Goal: Task Accomplishment & Management: Use online tool/utility

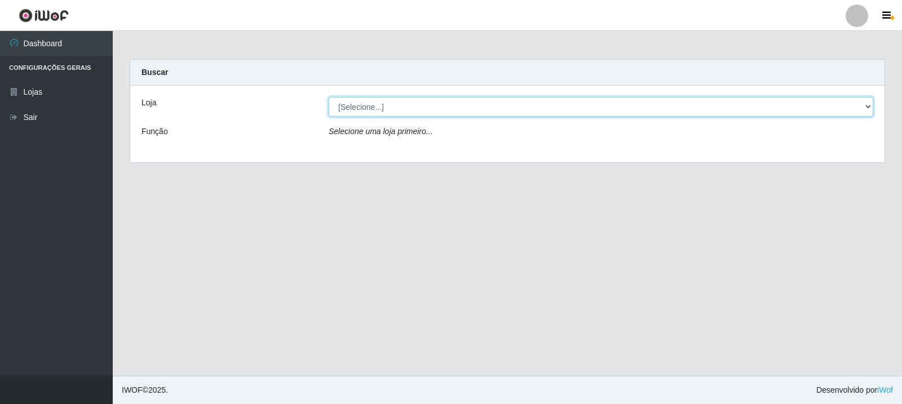
click at [566, 111] on select "[Selecione...] Rede Compras Supermercados - LOJA 3" at bounding box center [601, 107] width 545 height 20
select select "162"
click at [329, 97] on select "[Selecione...] Rede Compras Supermercados - LOJA 3" at bounding box center [601, 107] width 545 height 20
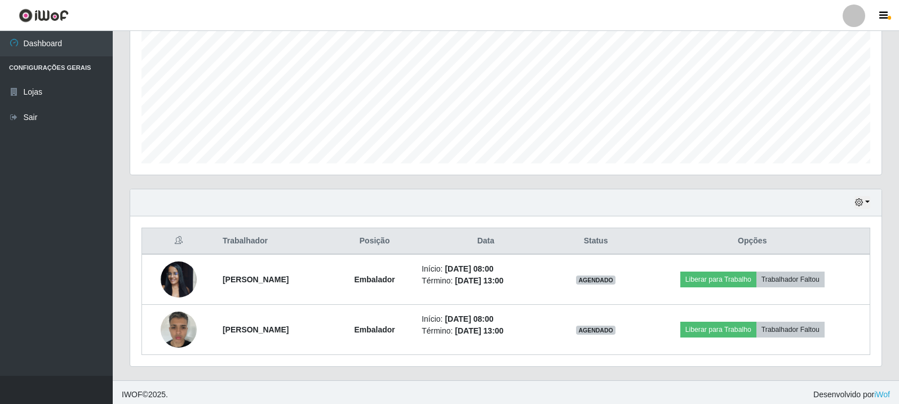
scroll to position [244, 0]
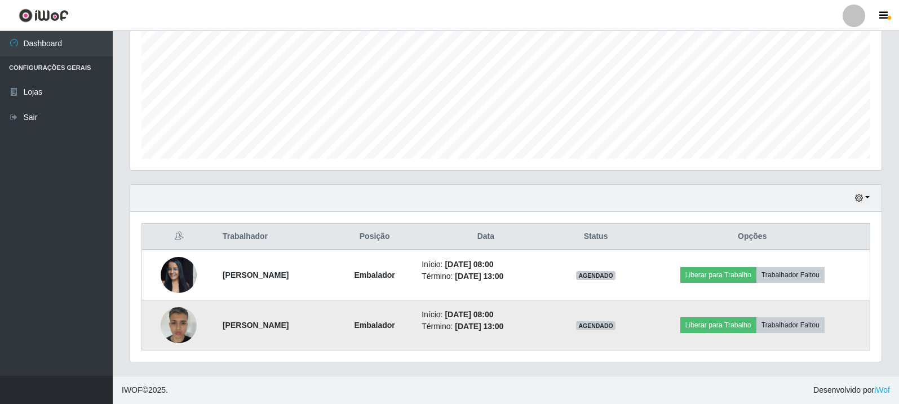
click at [182, 323] on img at bounding box center [179, 325] width 36 height 48
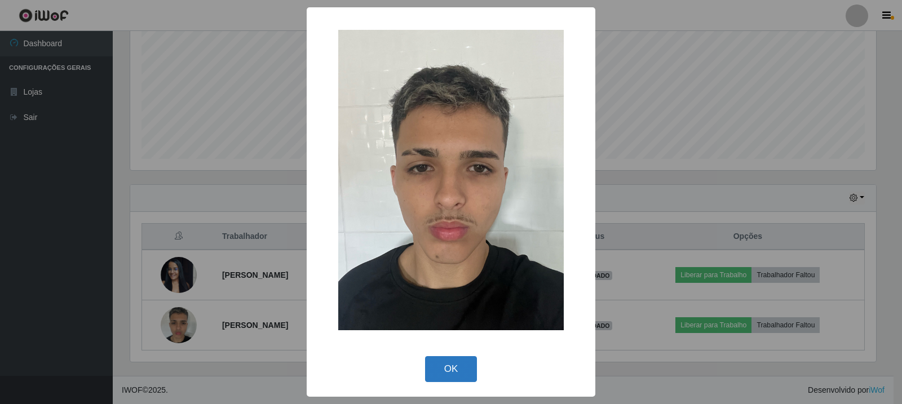
click at [449, 370] on button "OK" at bounding box center [451, 369] width 52 height 27
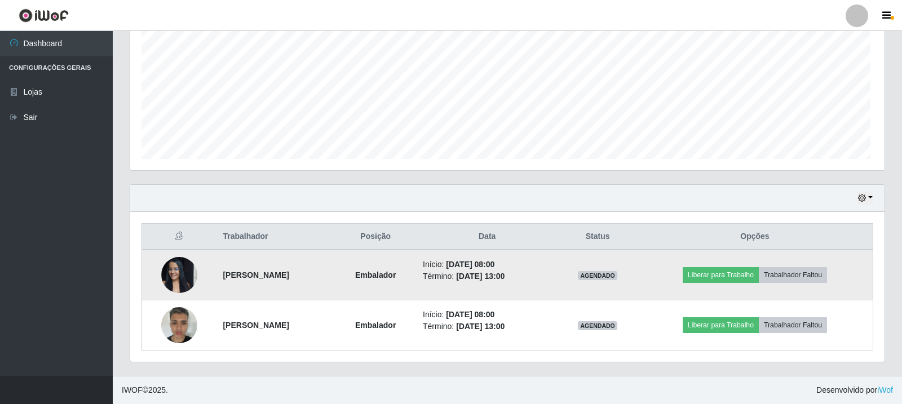
scroll to position [234, 752]
click at [716, 268] on button "Liberar para Trabalho" at bounding box center [719, 275] width 76 height 16
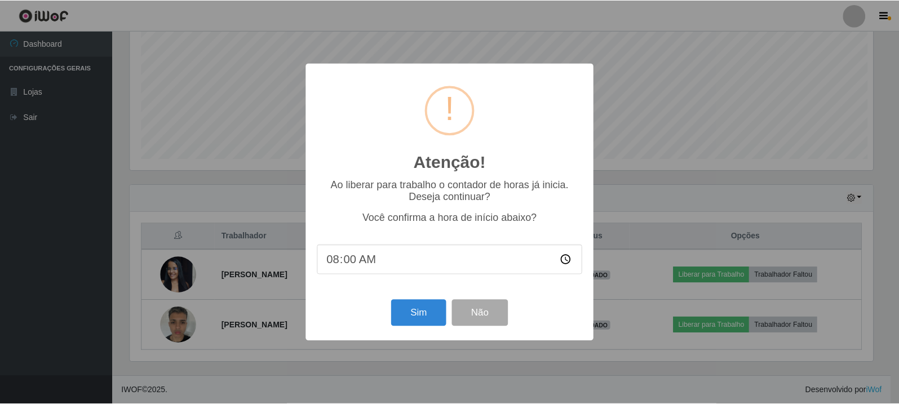
scroll to position [234, 746]
click at [410, 314] on button "Sim" at bounding box center [419, 313] width 55 height 27
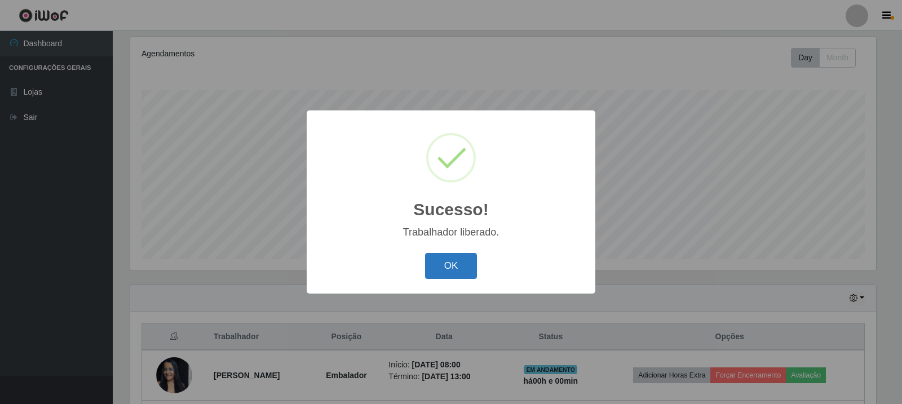
click at [462, 269] on button "OK" at bounding box center [451, 266] width 52 height 27
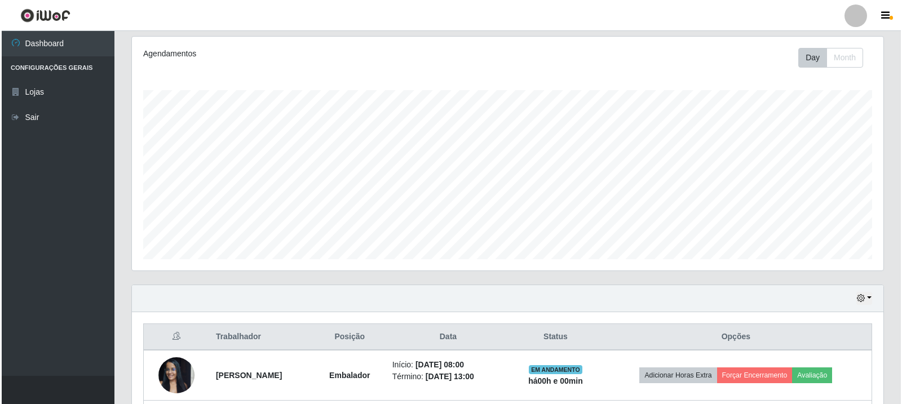
scroll to position [244, 0]
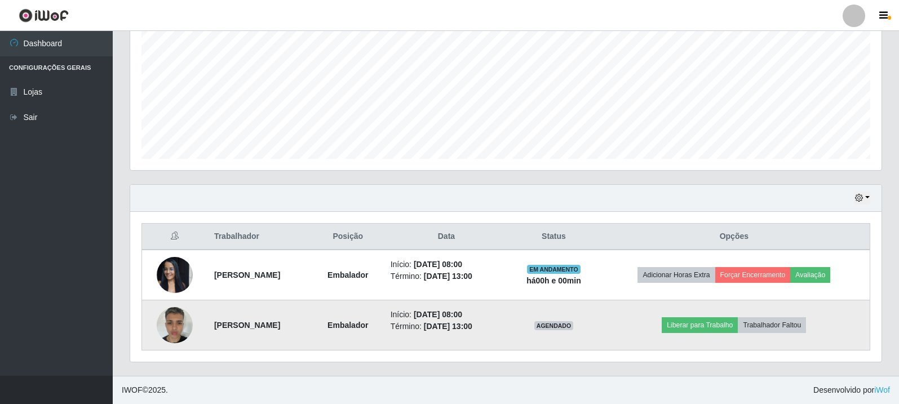
click at [173, 326] on img at bounding box center [175, 325] width 36 height 48
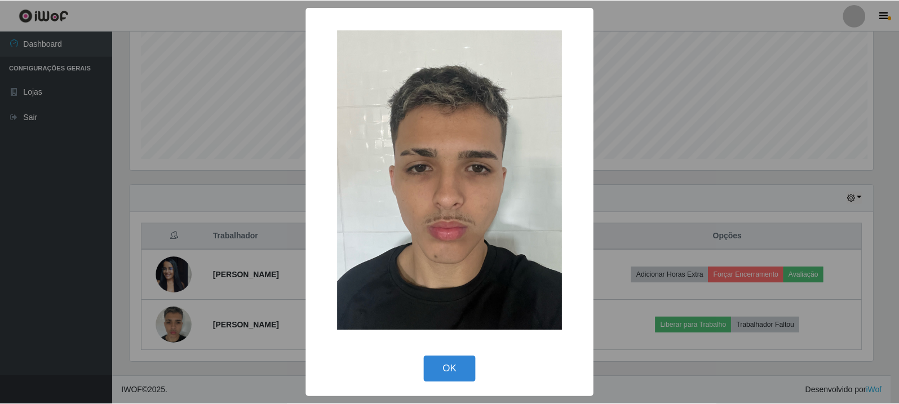
scroll to position [234, 746]
click at [282, 242] on div "× OK Cancel" at bounding box center [451, 202] width 902 height 404
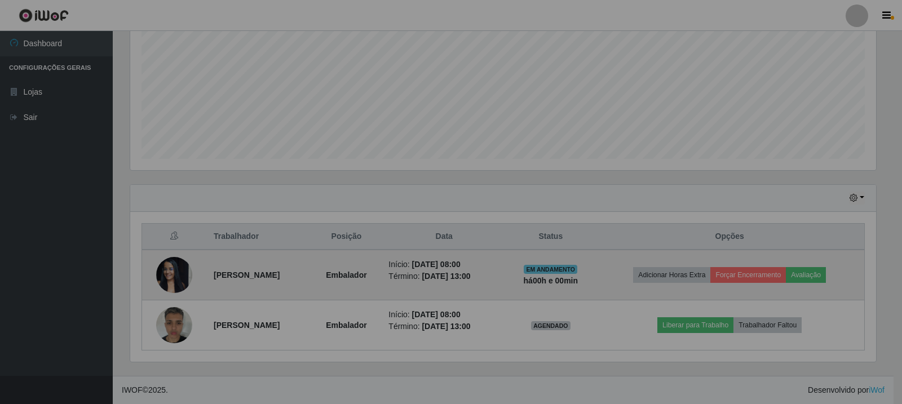
scroll to position [234, 752]
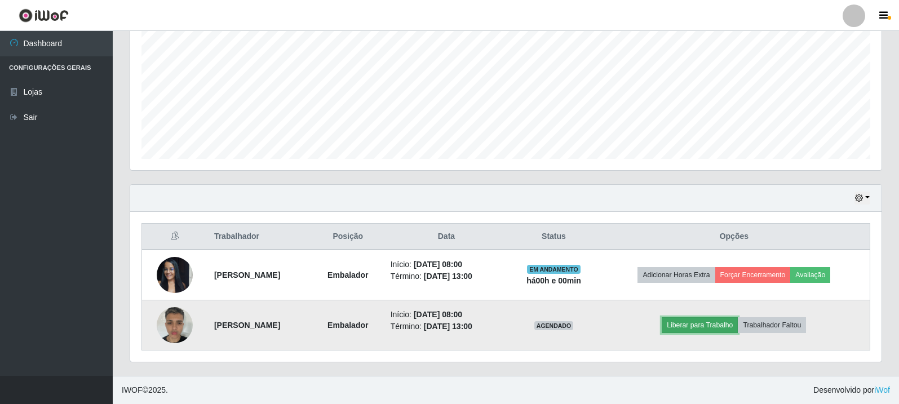
click at [710, 326] on button "Liberar para Trabalho" at bounding box center [700, 325] width 76 height 16
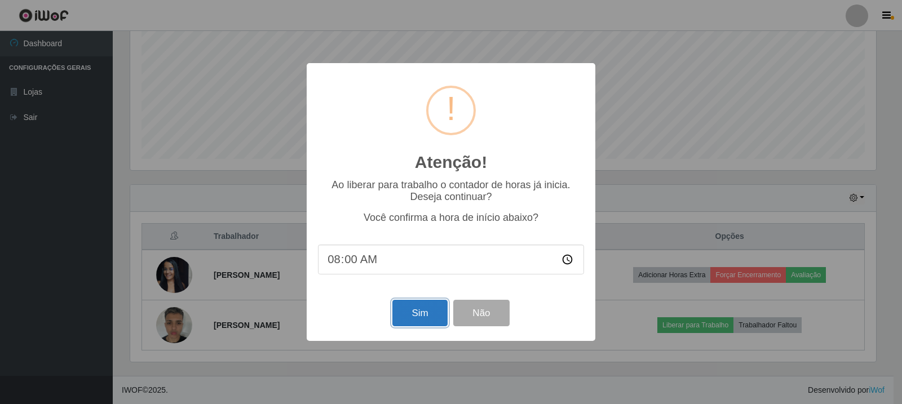
click at [426, 312] on button "Sim" at bounding box center [419, 313] width 55 height 27
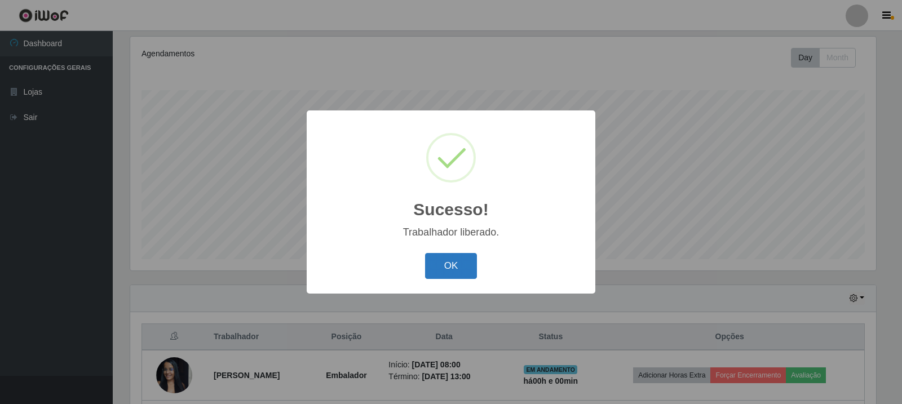
click at [454, 271] on button "OK" at bounding box center [451, 266] width 52 height 27
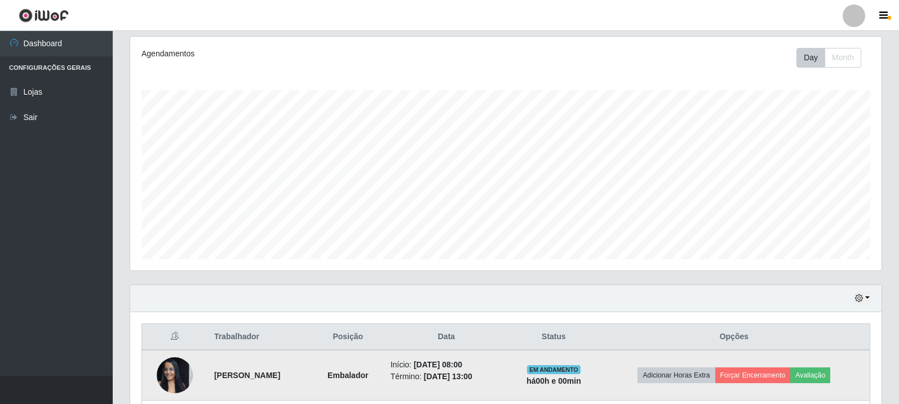
scroll to position [244, 0]
